Goal: Information Seeking & Learning: Learn about a topic

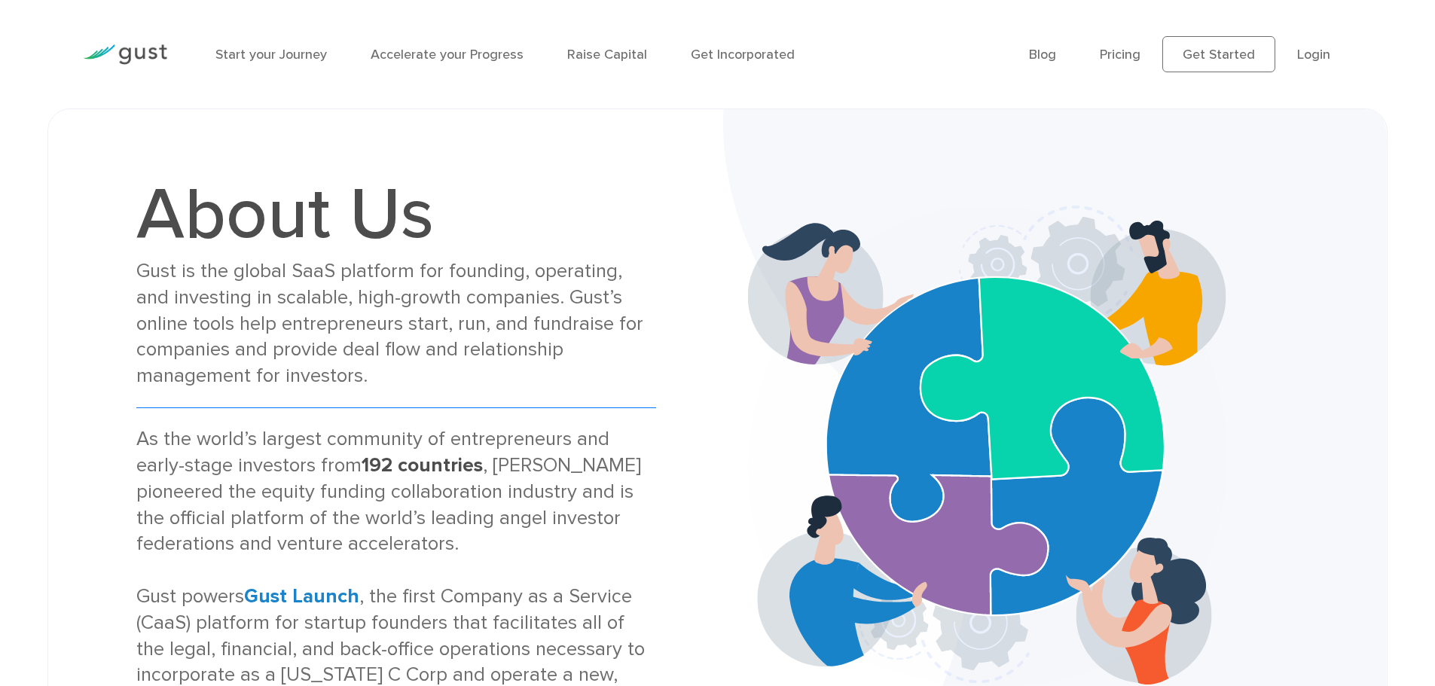
click at [150, 52] on img at bounding box center [125, 54] width 84 height 20
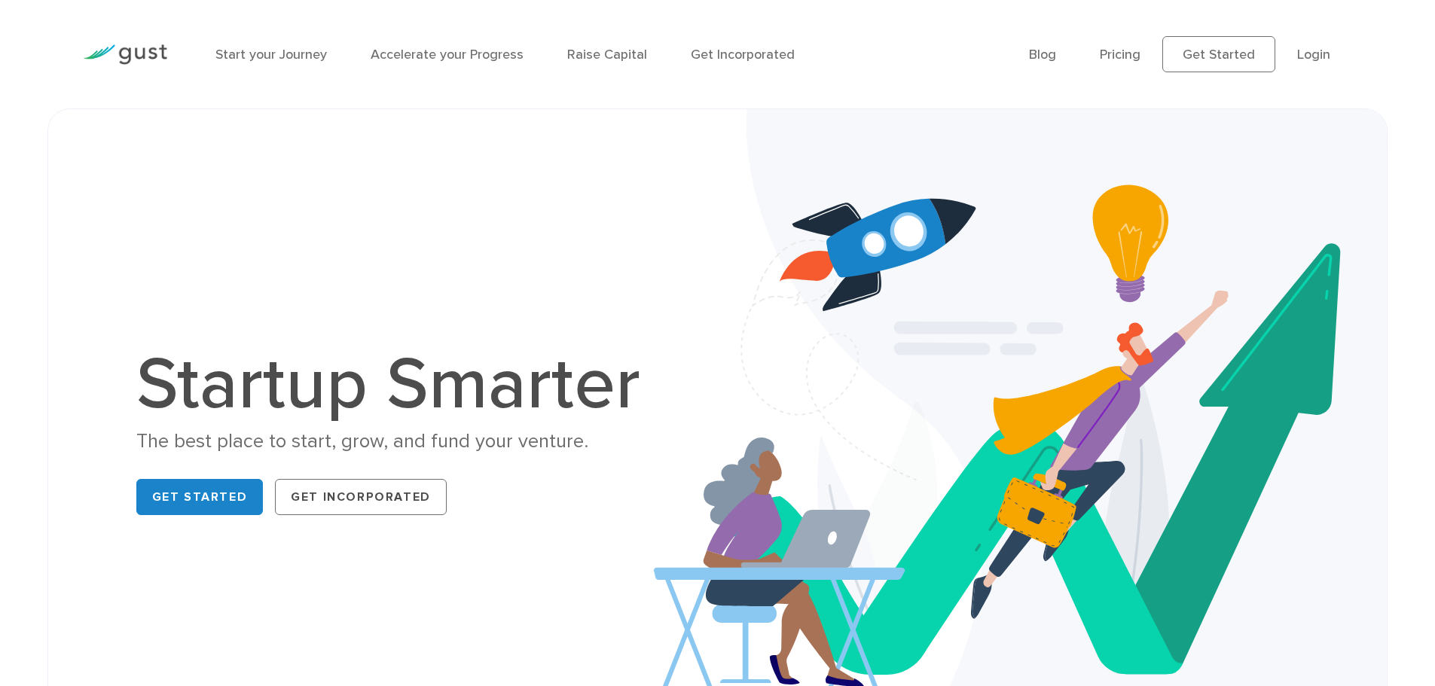
click at [428, 436] on div "The best place to start, grow, and fund your venture." at bounding box center [396, 442] width 520 height 26
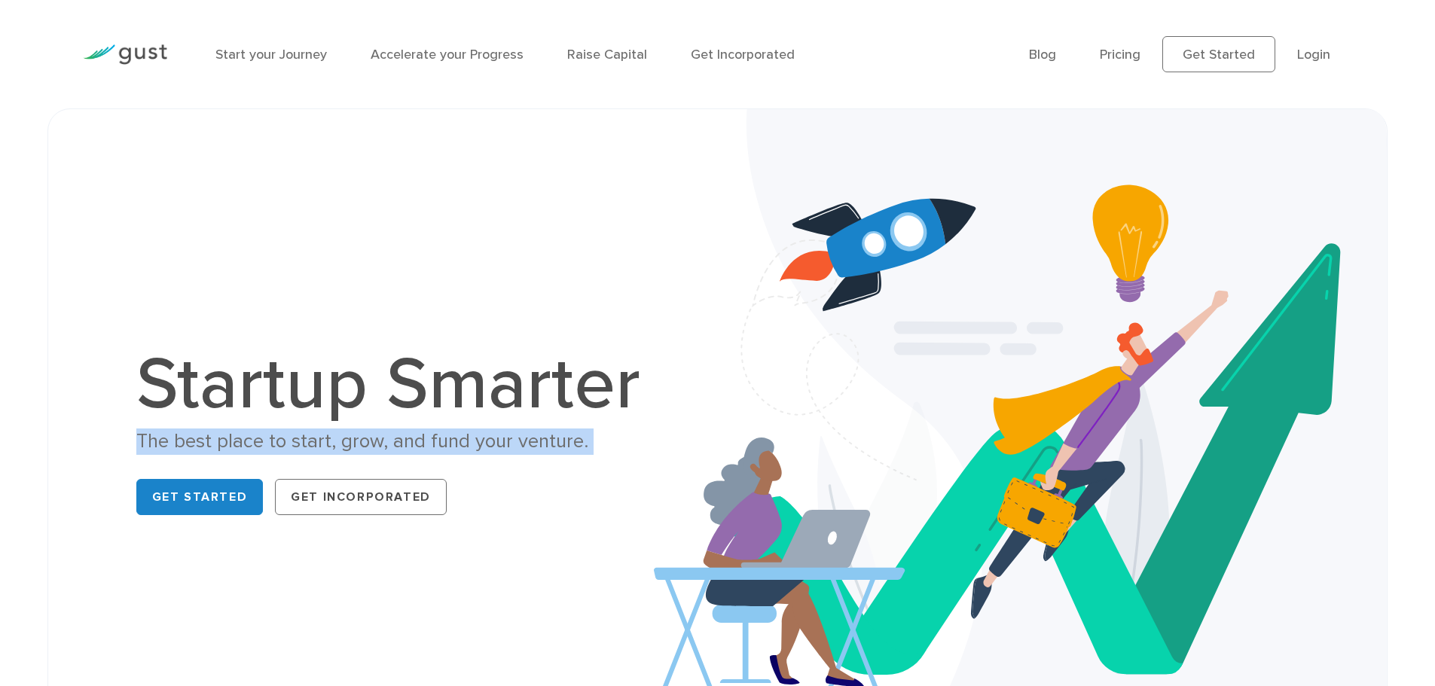
click at [428, 436] on div "The best place to start, grow, and fund your venture." at bounding box center [396, 442] width 520 height 26
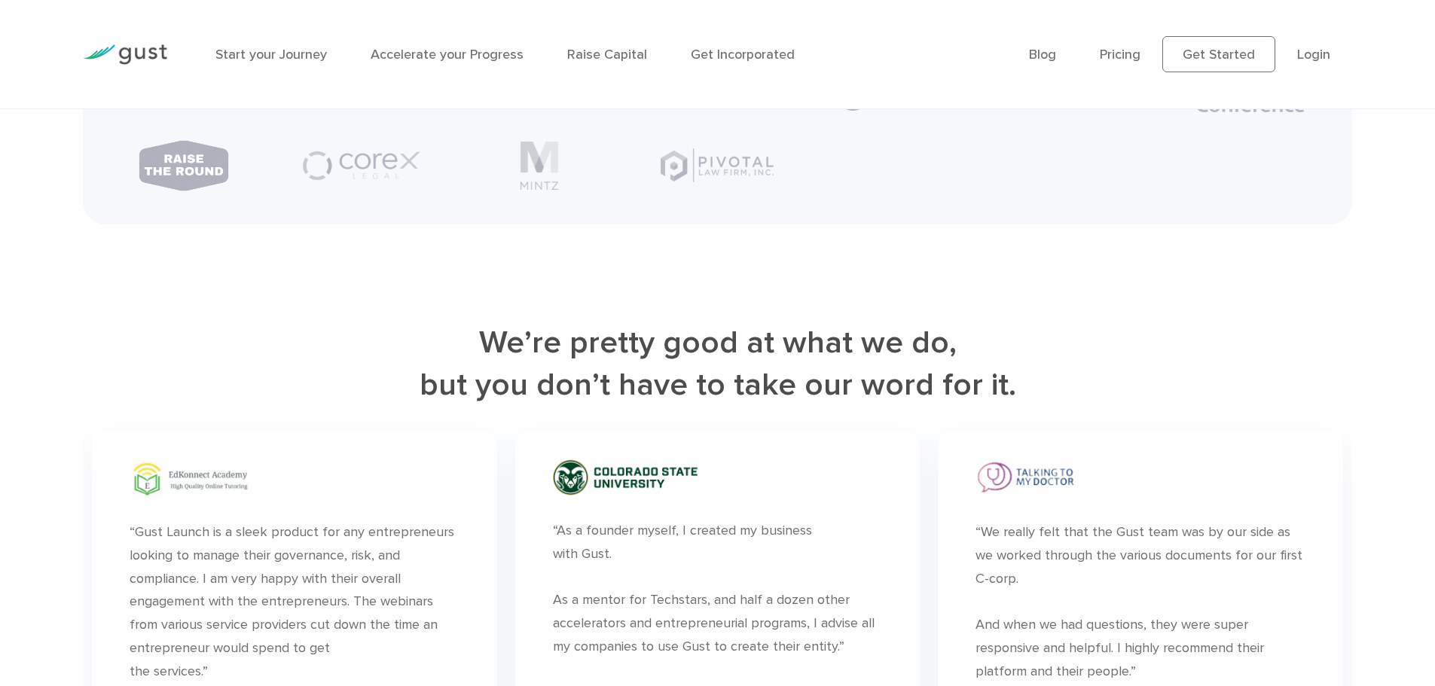
scroll to position [4218, 0]
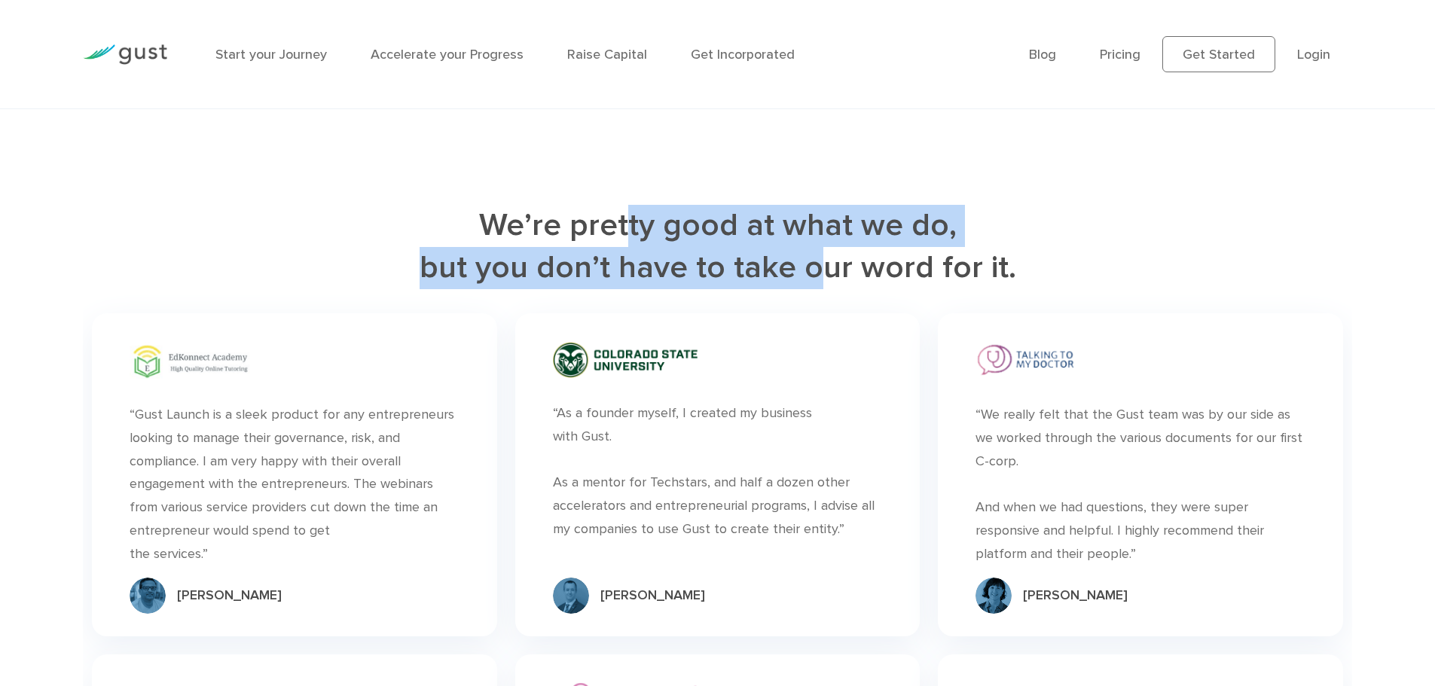
drag, startPoint x: 625, startPoint y: 244, endPoint x: 844, endPoint y: 287, distance: 222.6
click at [844, 287] on h2 "We’re pretty good at what we do, but you don’t have to take our word for it." at bounding box center [717, 247] width 1269 height 84
click at [795, 289] on h2 "We’re pretty good at what we do, but you don’t have to take our word for it." at bounding box center [717, 247] width 1269 height 84
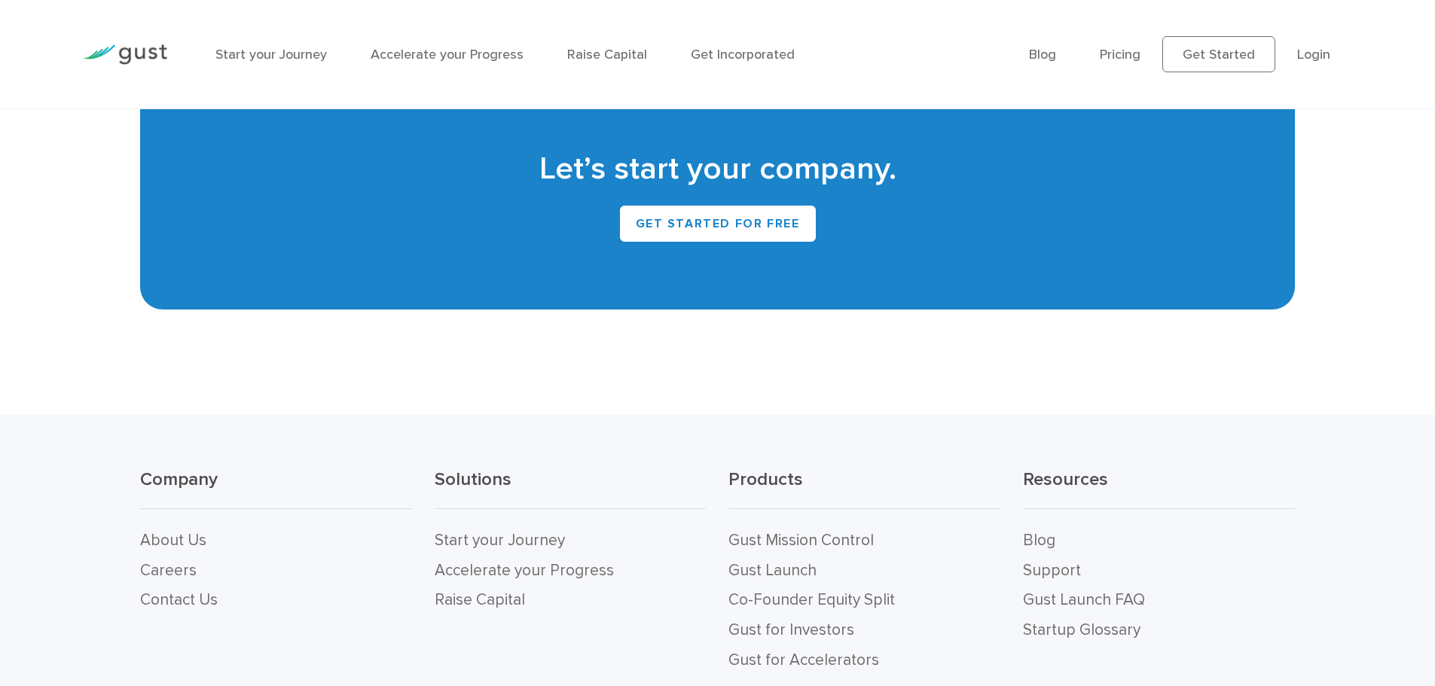
scroll to position [6744, 0]
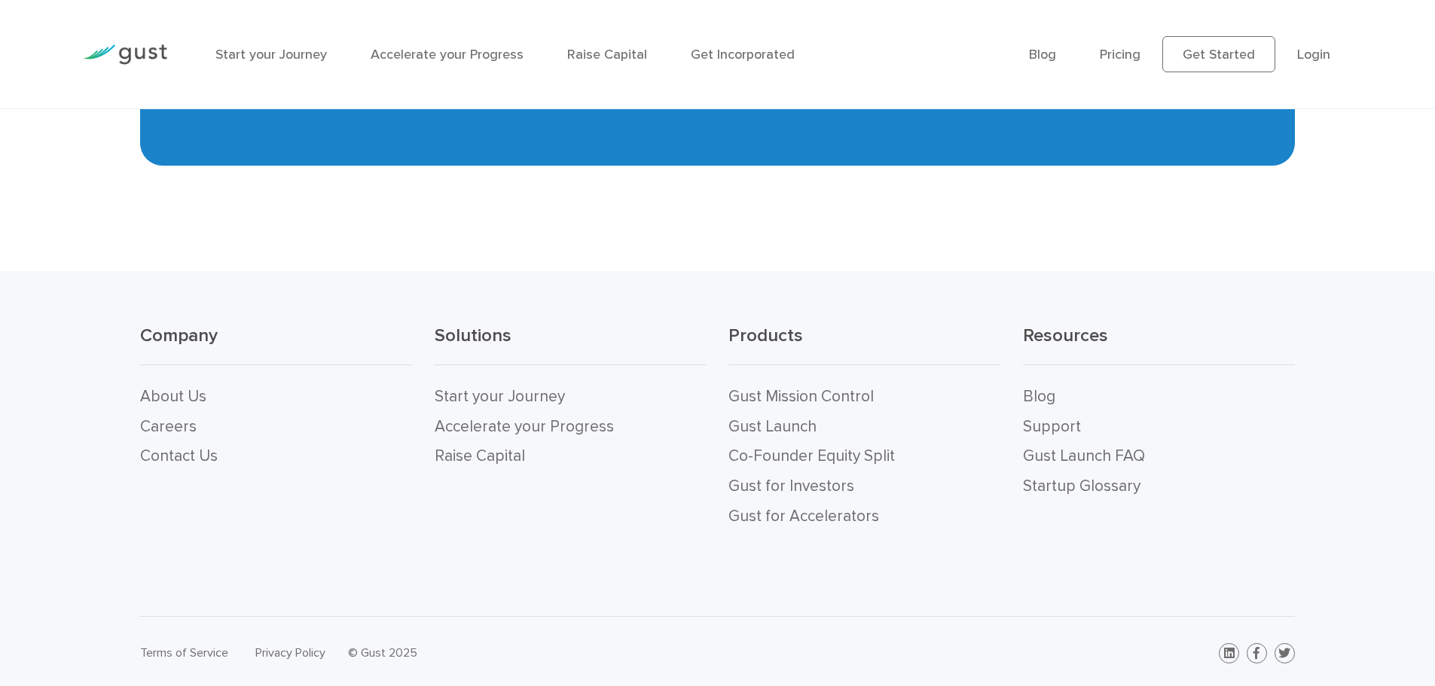
click at [162, 382] on li "About Us" at bounding box center [276, 397] width 272 height 30
click at [161, 391] on link "About Us" at bounding box center [173, 396] width 66 height 19
click at [286, 53] on link "Start your Journey" at bounding box center [270, 55] width 111 height 16
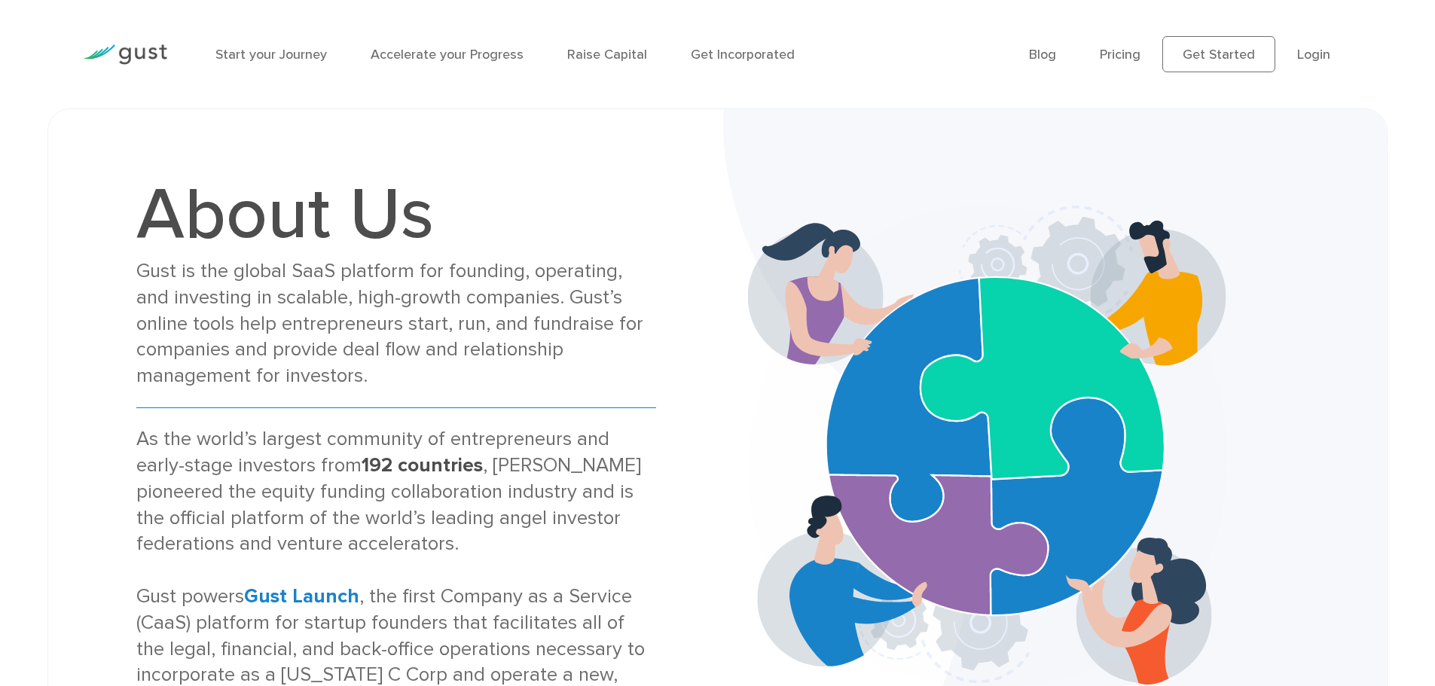
click at [356, 287] on div "Gust is the global SaaS platform for founding, operating, and investing in scal…" at bounding box center [396, 323] width 520 height 131
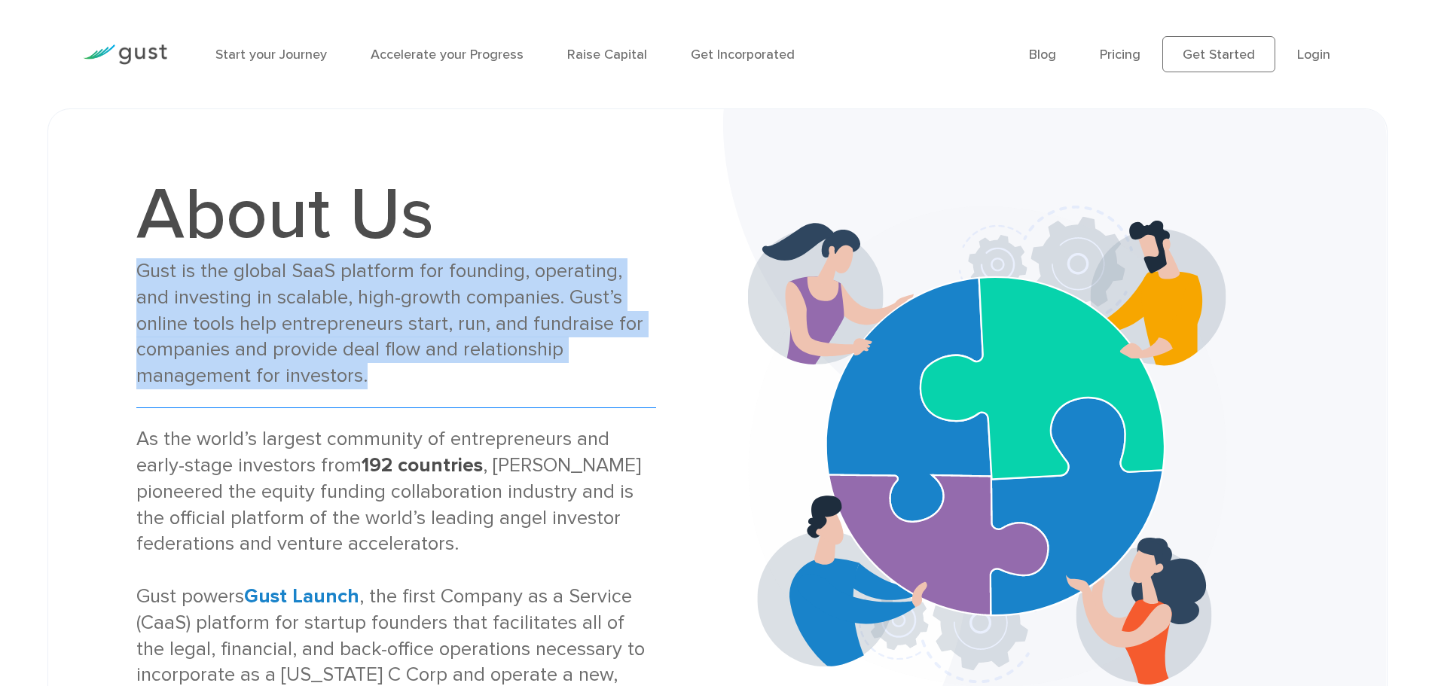
click at [356, 287] on div "Gust is the global SaaS platform for founding, operating, and investing in scal…" at bounding box center [396, 323] width 520 height 131
click at [215, 313] on div "Gust is the global SaaS platform for founding, operating, and investing in scal…" at bounding box center [396, 323] width 520 height 131
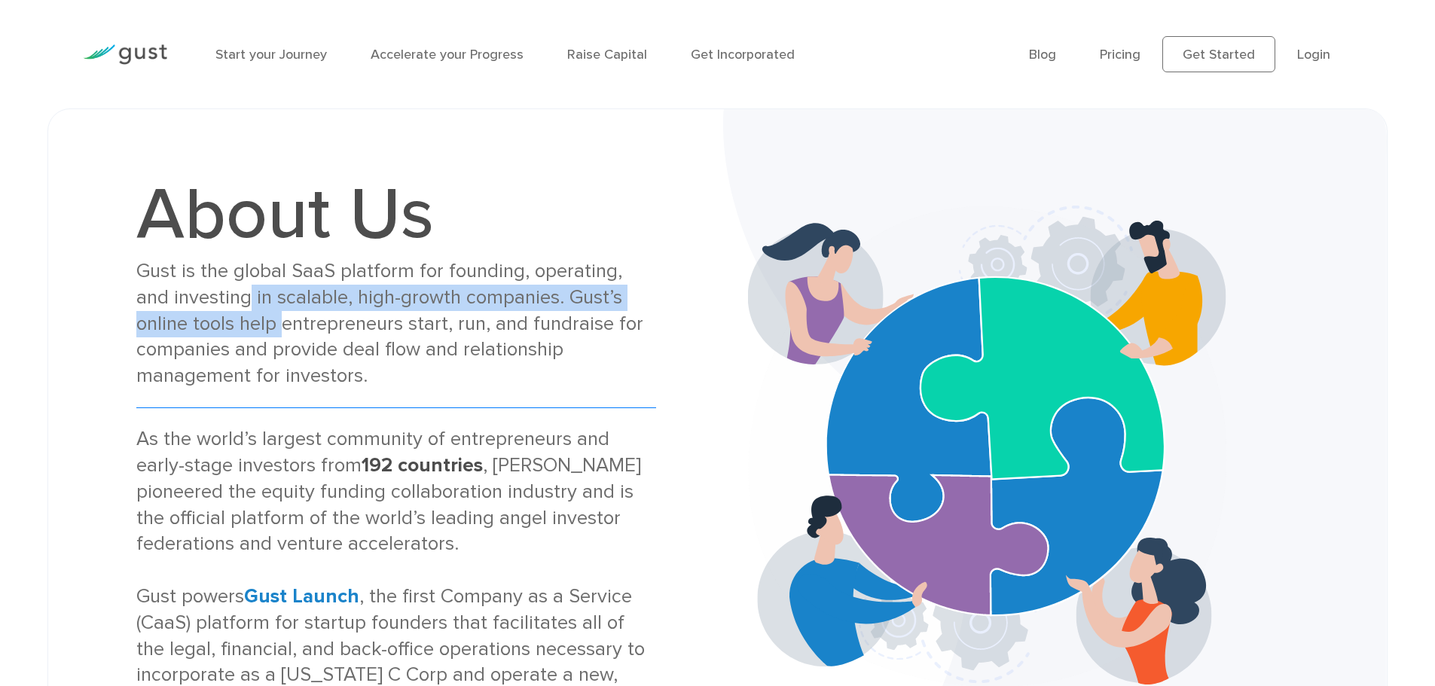
click at [215, 309] on div "Gust is the global SaaS platform for founding, operating, and investing in scal…" at bounding box center [396, 323] width 520 height 131
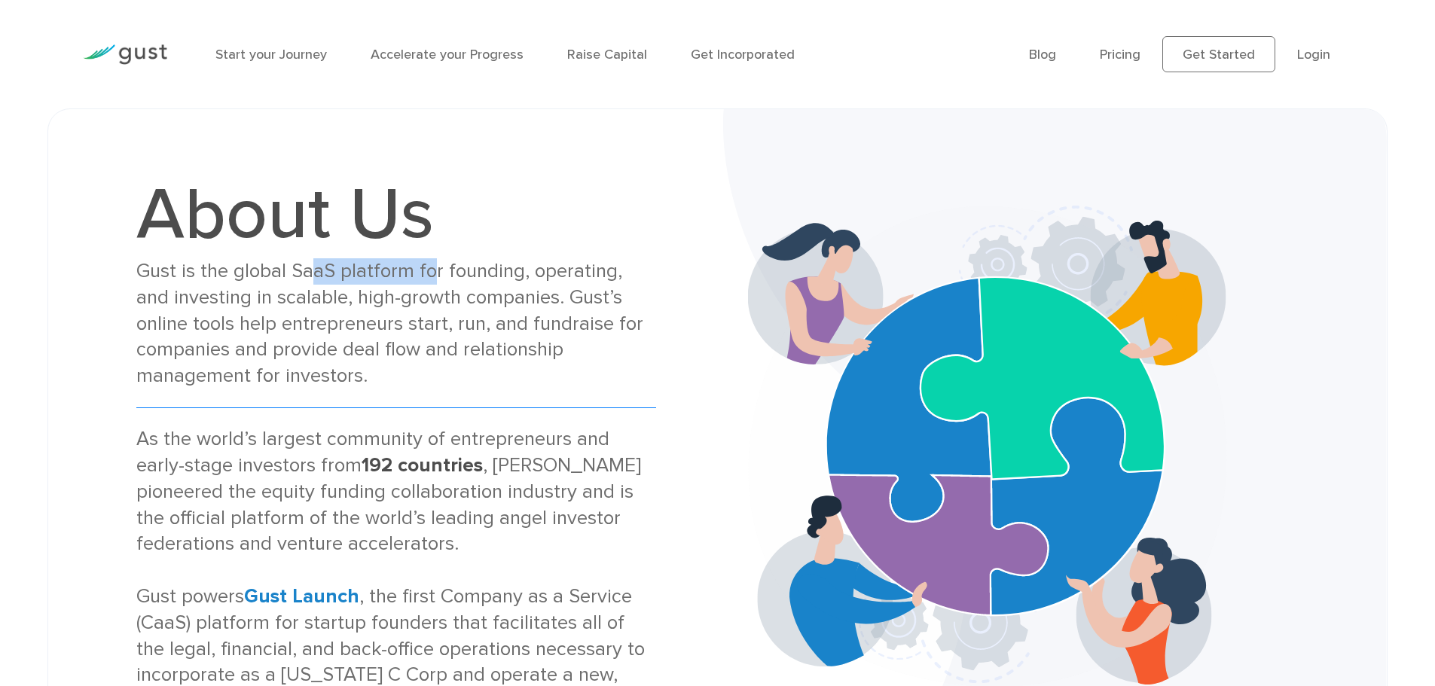
drag, startPoint x: 310, startPoint y: 274, endPoint x: 430, endPoint y: 270, distance: 120.6
click at [430, 270] on div "Gust is the global SaaS platform for founding, operating, and investing in scal…" at bounding box center [396, 323] width 520 height 131
click at [509, 272] on div "Gust is the global SaaS platform for founding, operating, and investing in scal…" at bounding box center [396, 323] width 520 height 131
click at [509, 270] on div "Gust is the global SaaS platform for founding, operating, and investing in scal…" at bounding box center [396, 323] width 520 height 131
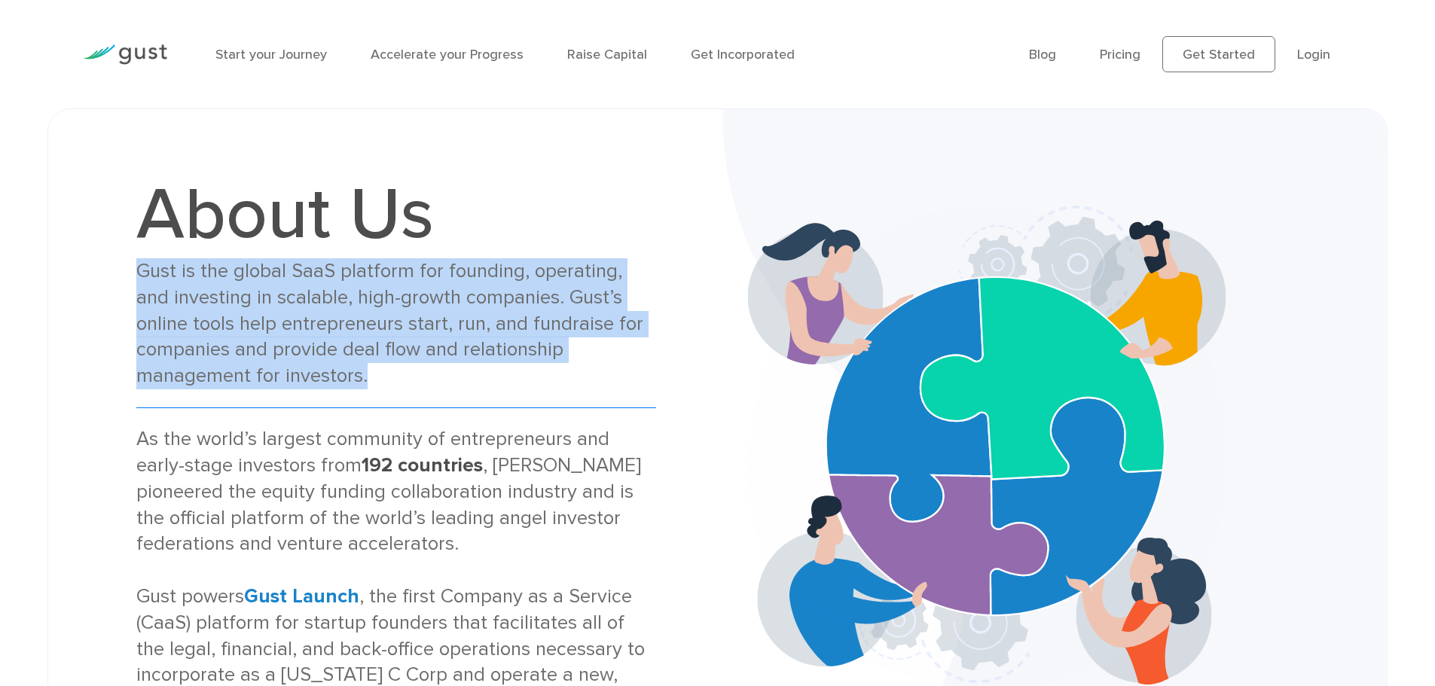
click at [509, 270] on div "Gust is the global SaaS platform for founding, operating, and investing in scal…" at bounding box center [396, 323] width 520 height 131
click at [397, 271] on div "Gust is the global SaaS platform for founding, operating, and investing in scal…" at bounding box center [396, 323] width 520 height 131
click at [399, 266] on div "Gust is the global SaaS platform for founding, operating, and investing in scal…" at bounding box center [396, 323] width 520 height 131
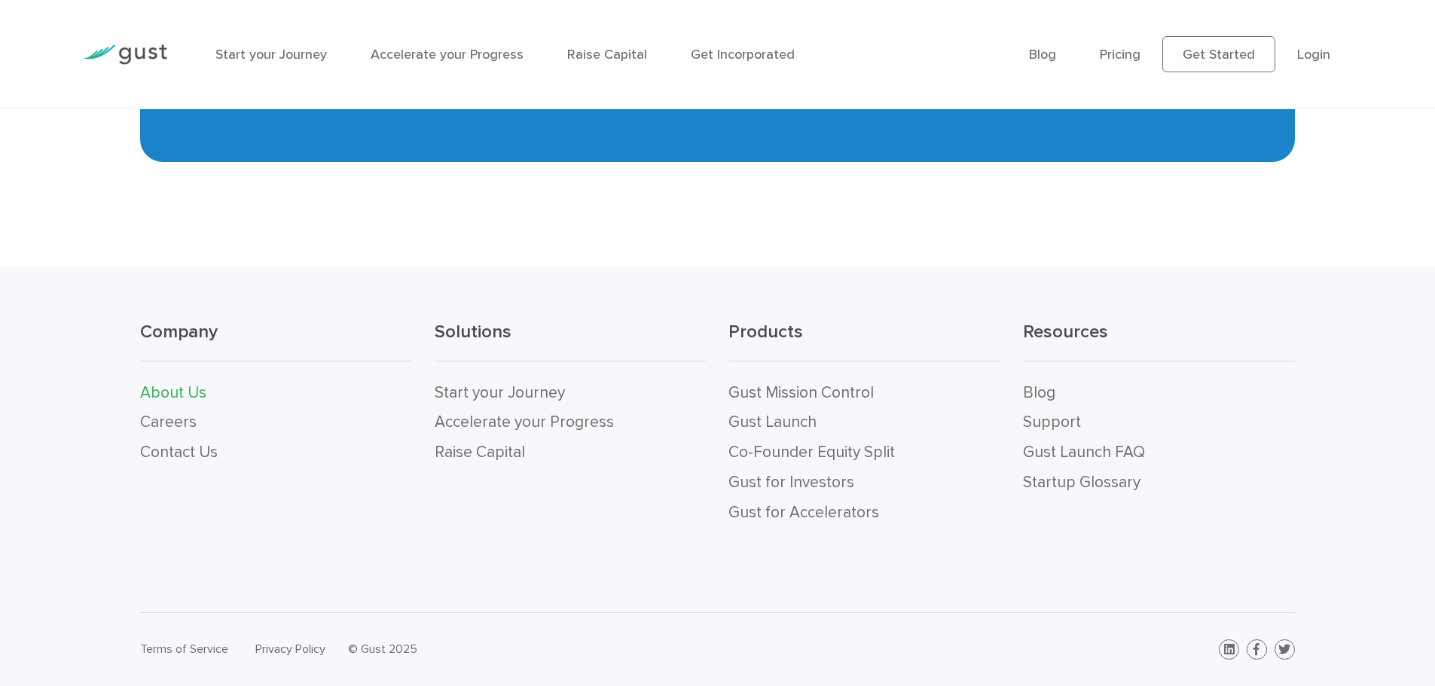
scroll to position [1684, 0]
click at [167, 388] on link "About Us" at bounding box center [173, 392] width 66 height 19
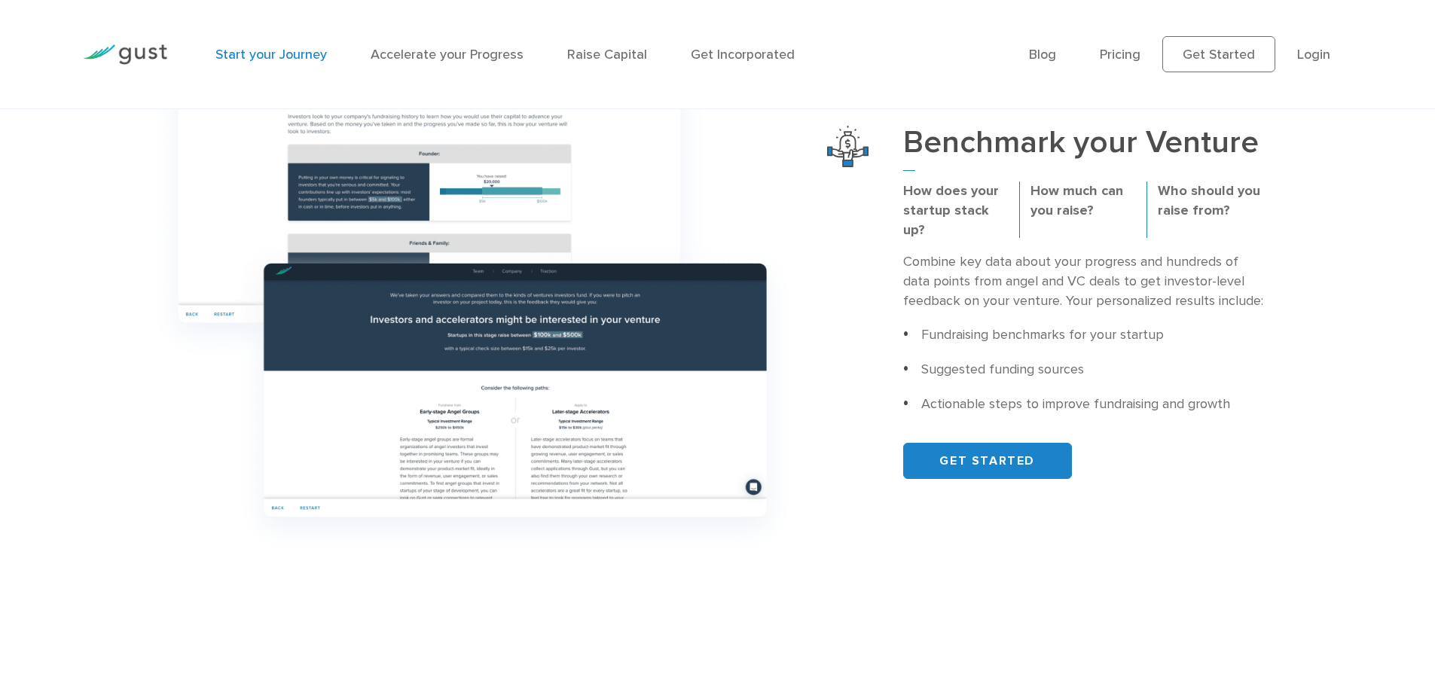
scroll to position [640, 0]
